Goal: Information Seeking & Learning: Compare options

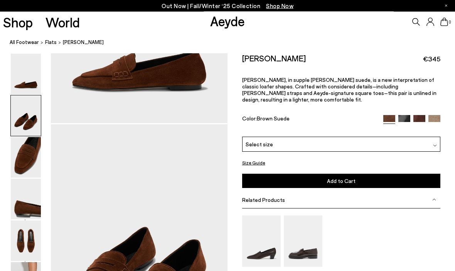
scroll to position [237, 0]
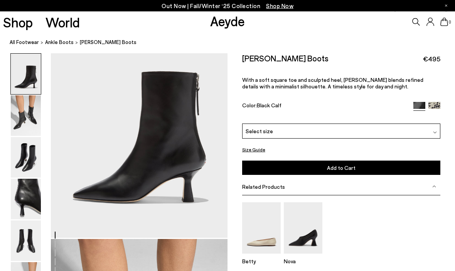
scroll to position [78, 0]
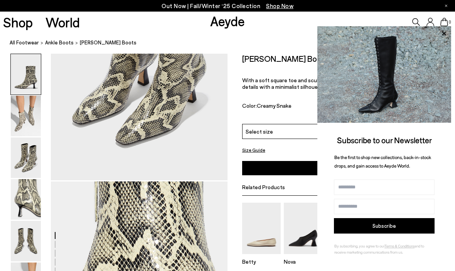
scroll to position [609, 0]
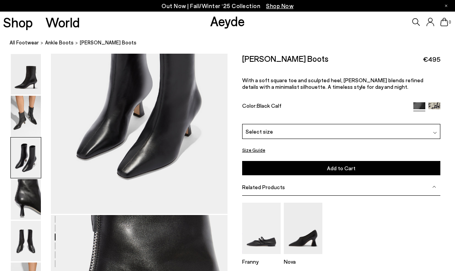
scroll to position [536, 0]
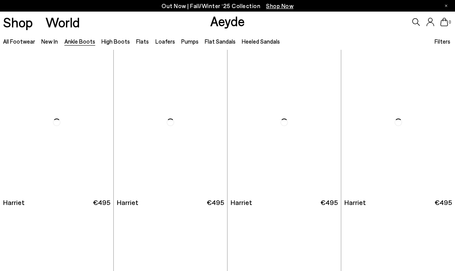
scroll to position [1012, 0]
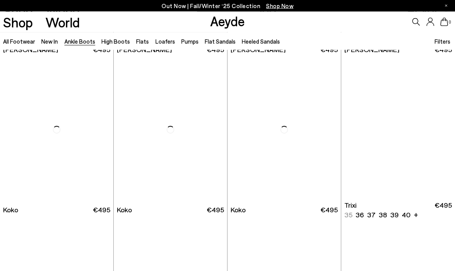
scroll to position [3037, 0]
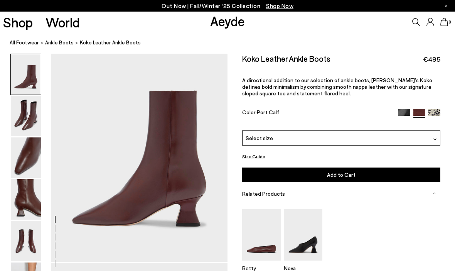
scroll to position [27, 0]
